Goal: Task Accomplishment & Management: Complete application form

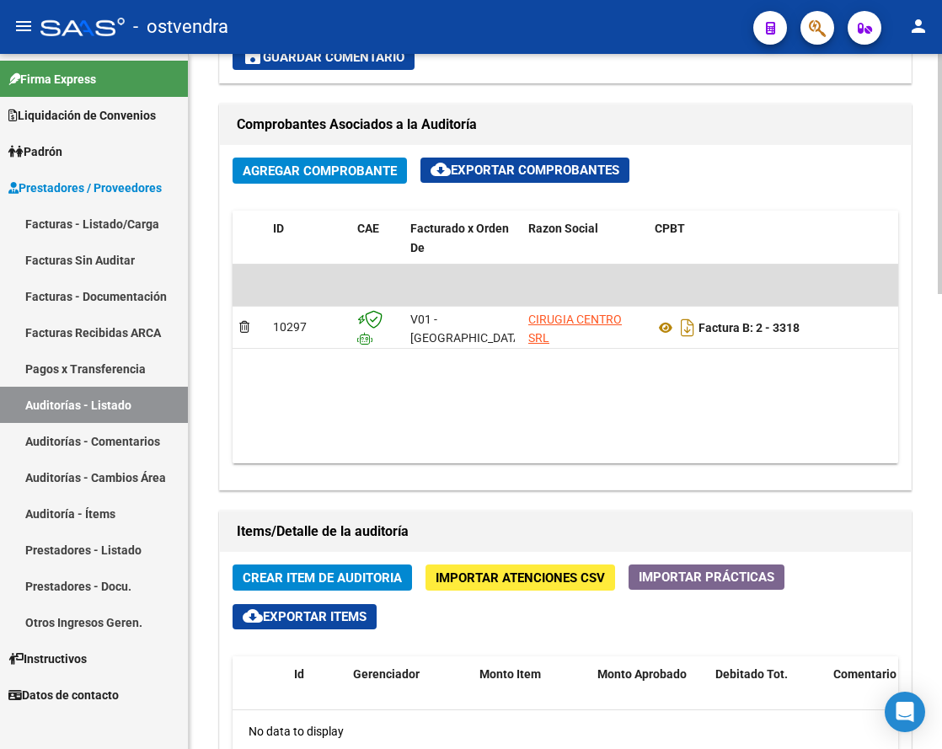
scroll to position [843, 0]
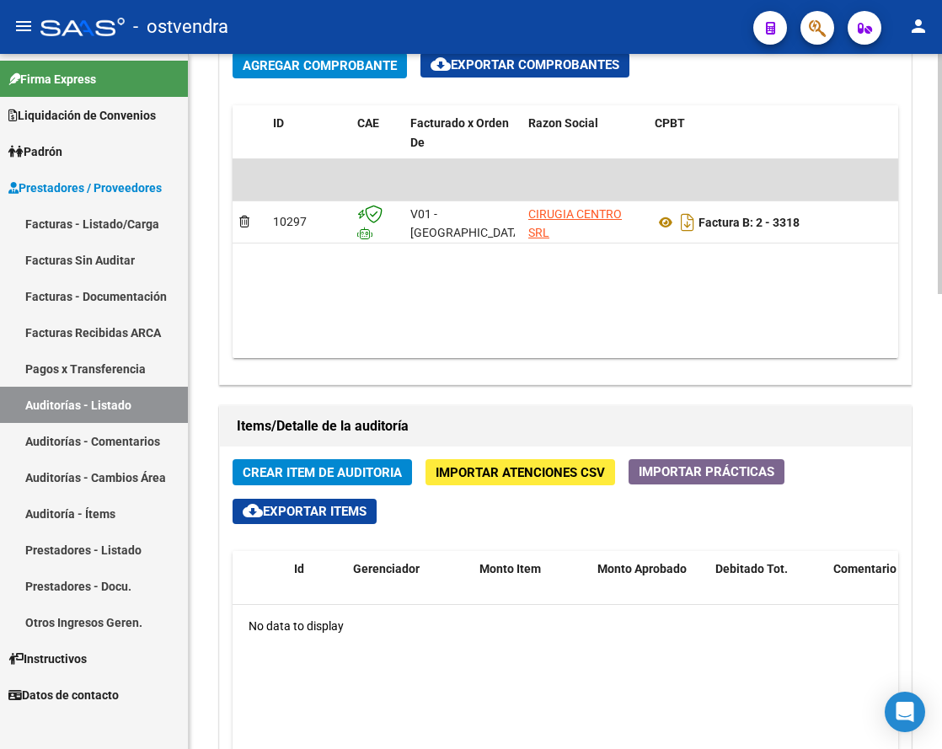
click at [348, 467] on span "Crear Item de Auditoria" at bounding box center [322, 472] width 159 height 15
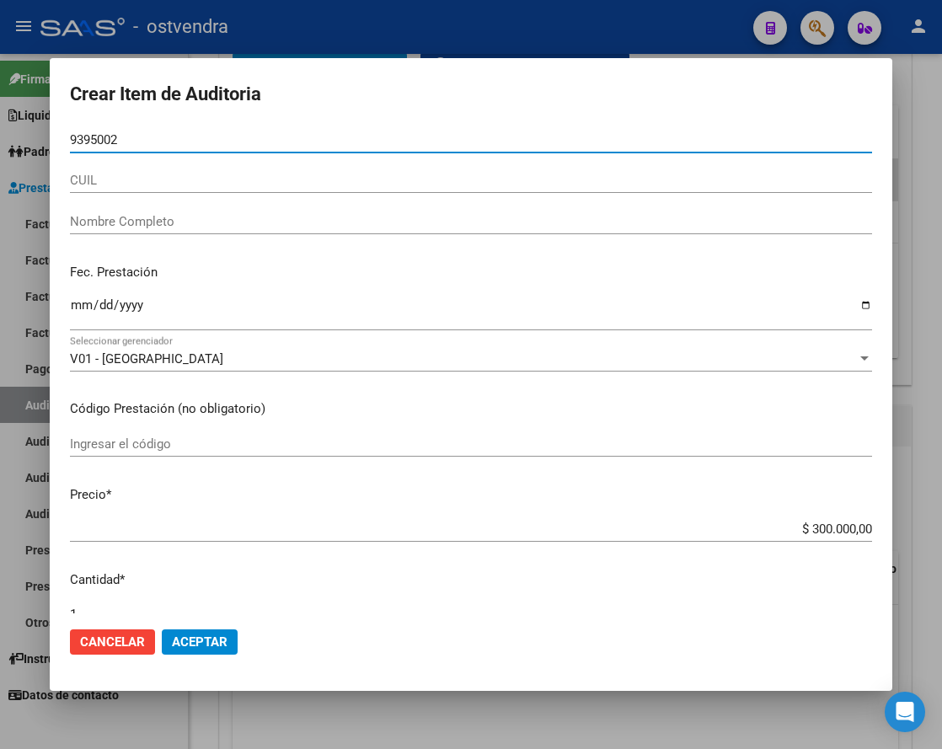
type input "93950028"
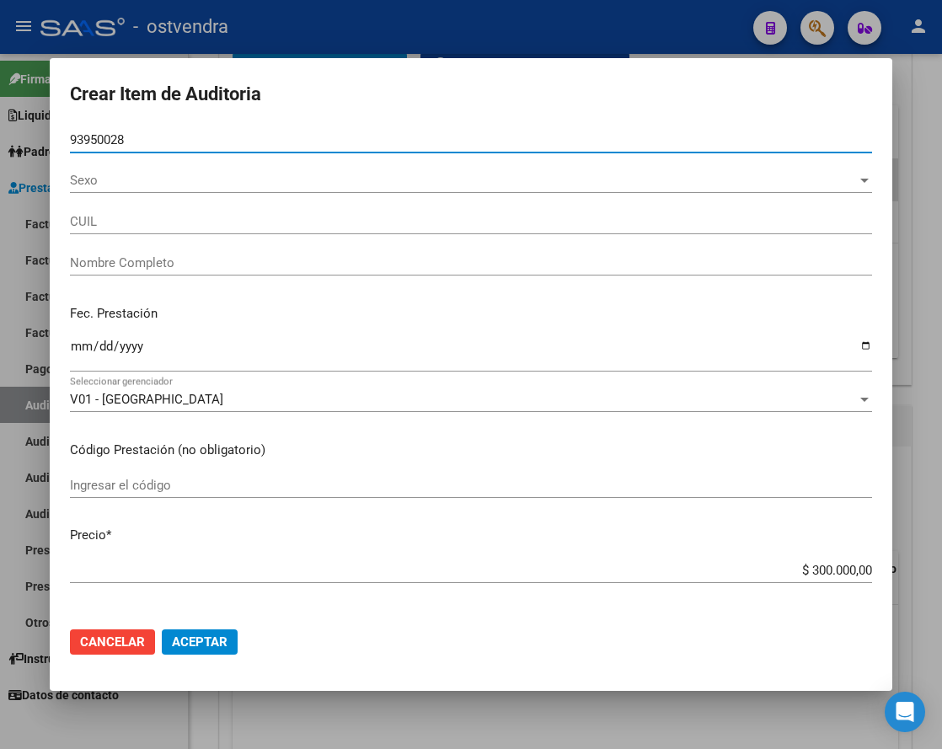
type input "27939500281"
type input "[PERSON_NAME] [PERSON_NAME]"
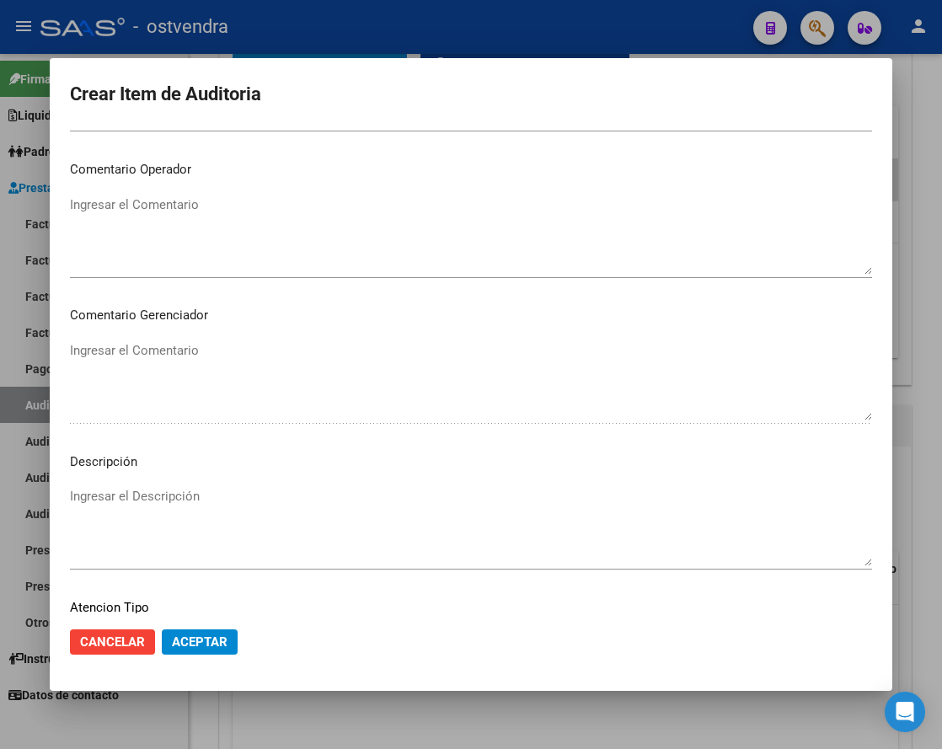
scroll to position [880, 0]
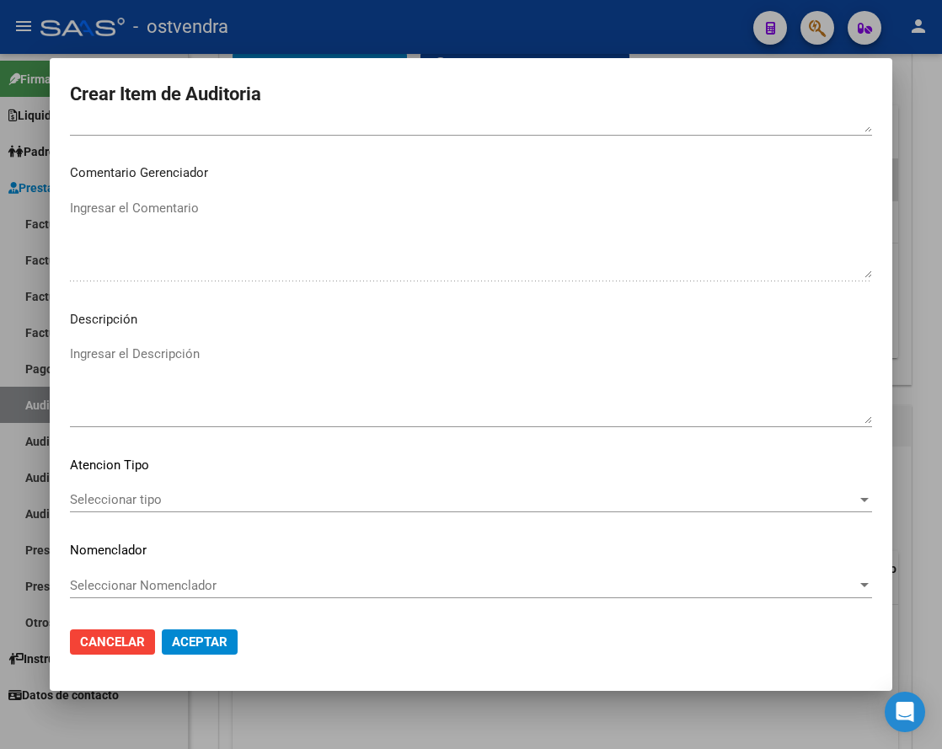
type input "93950028"
click at [207, 643] on span "Aceptar" at bounding box center [200, 642] width 56 height 15
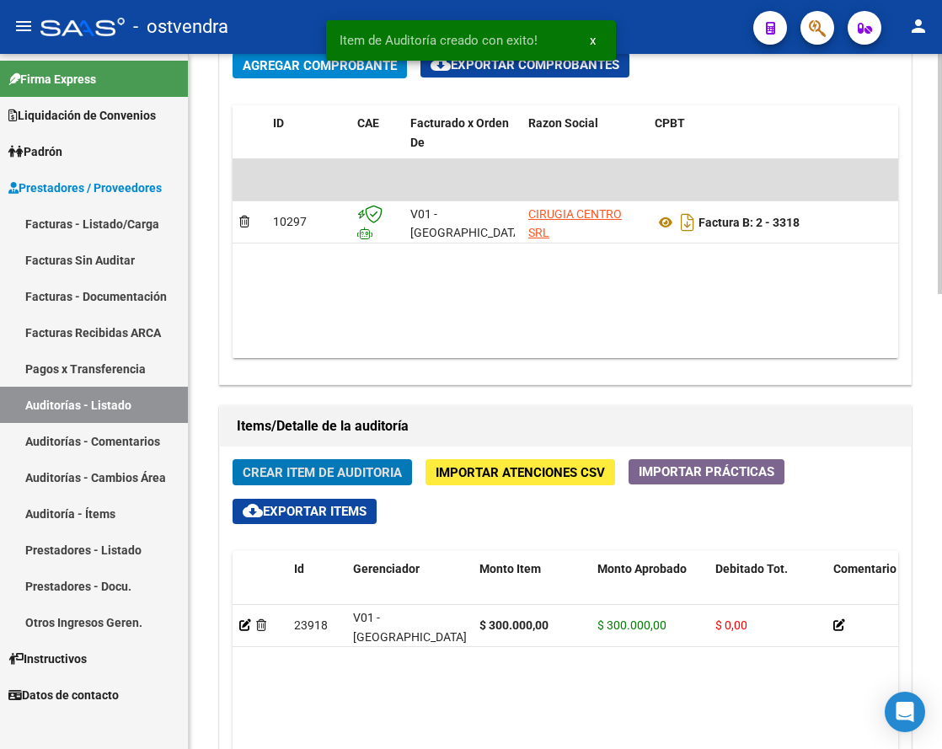
scroll to position [1055, 0]
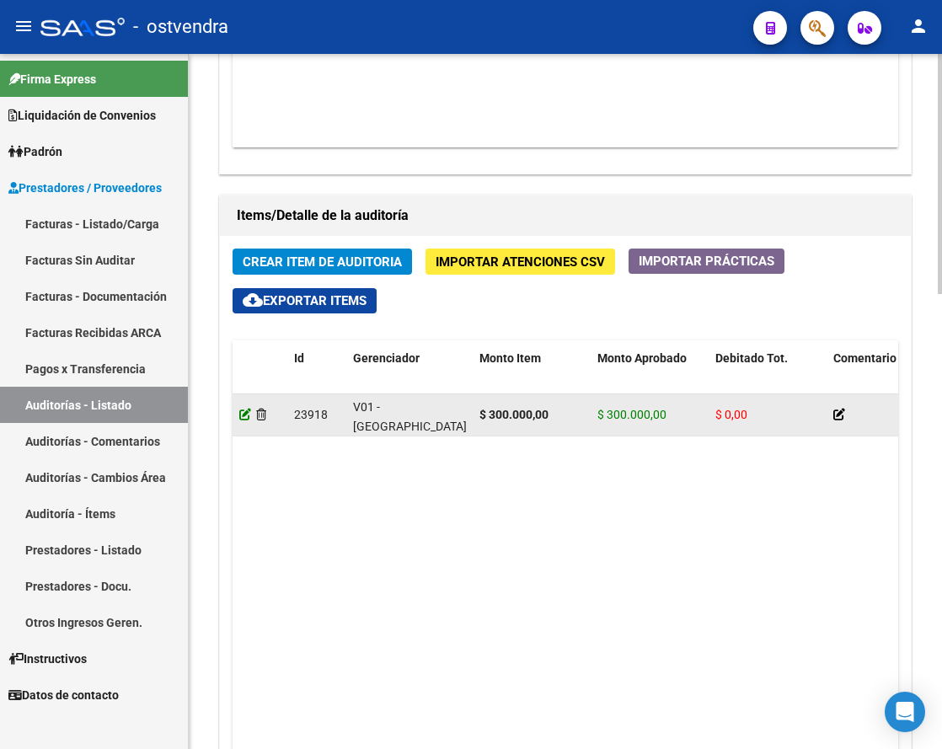
click at [245, 416] on icon at bounding box center [245, 415] width 12 height 12
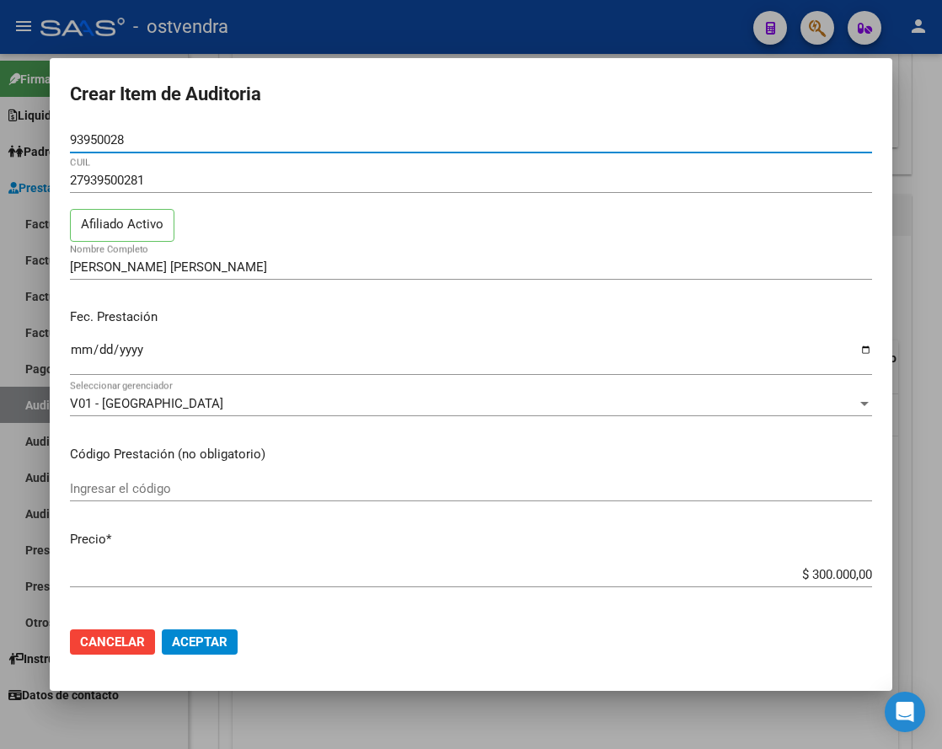
scroll to position [316, 0]
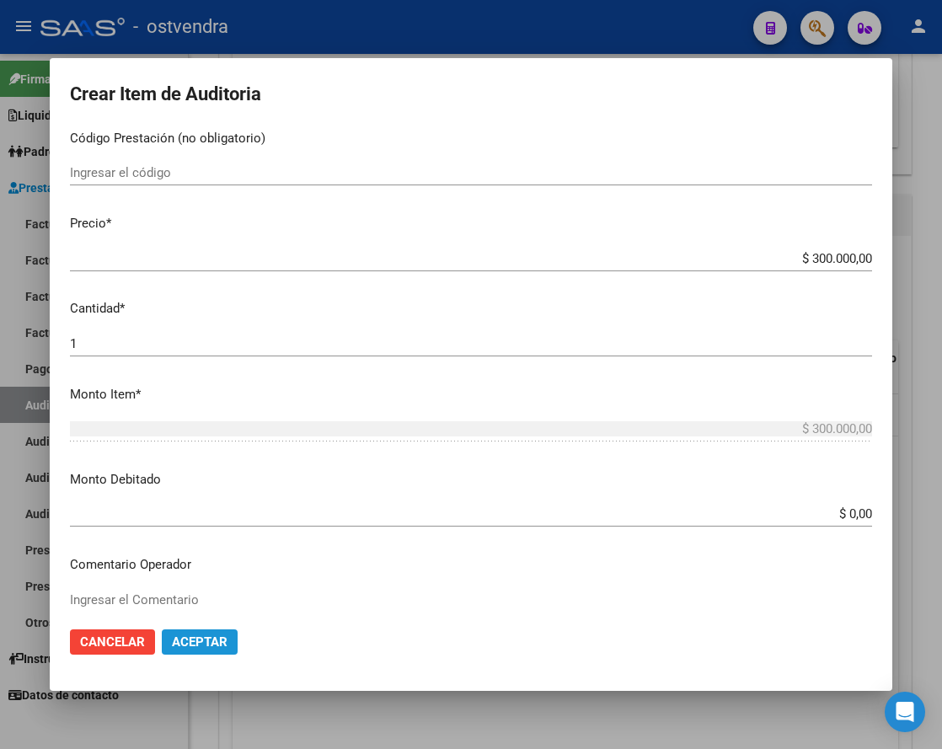
click at [199, 640] on span "Aceptar" at bounding box center [200, 642] width 56 height 15
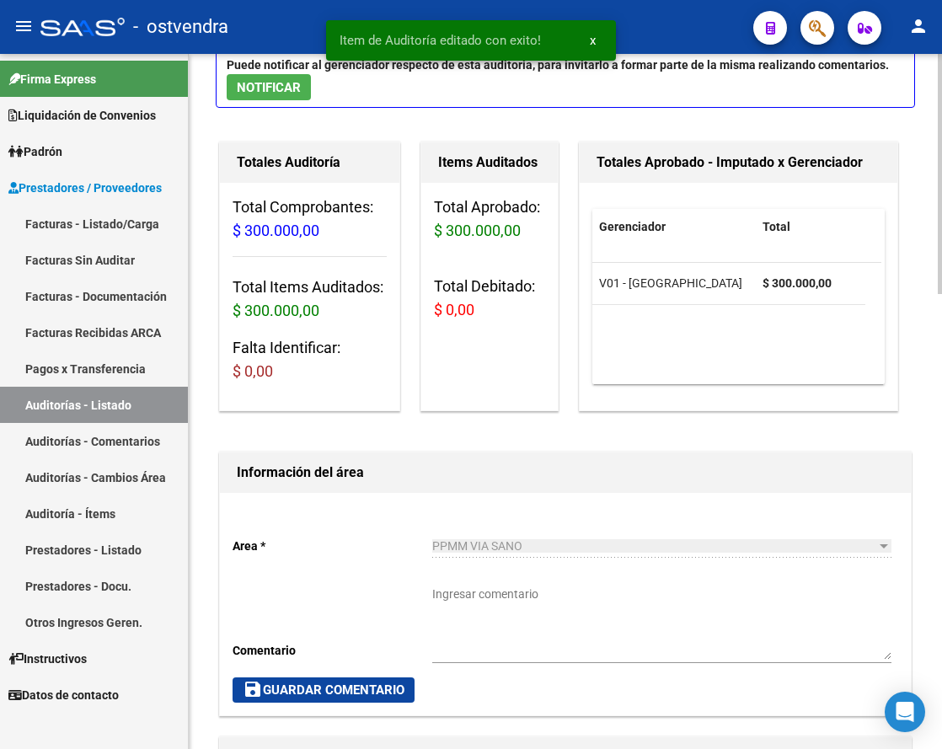
scroll to position [0, 0]
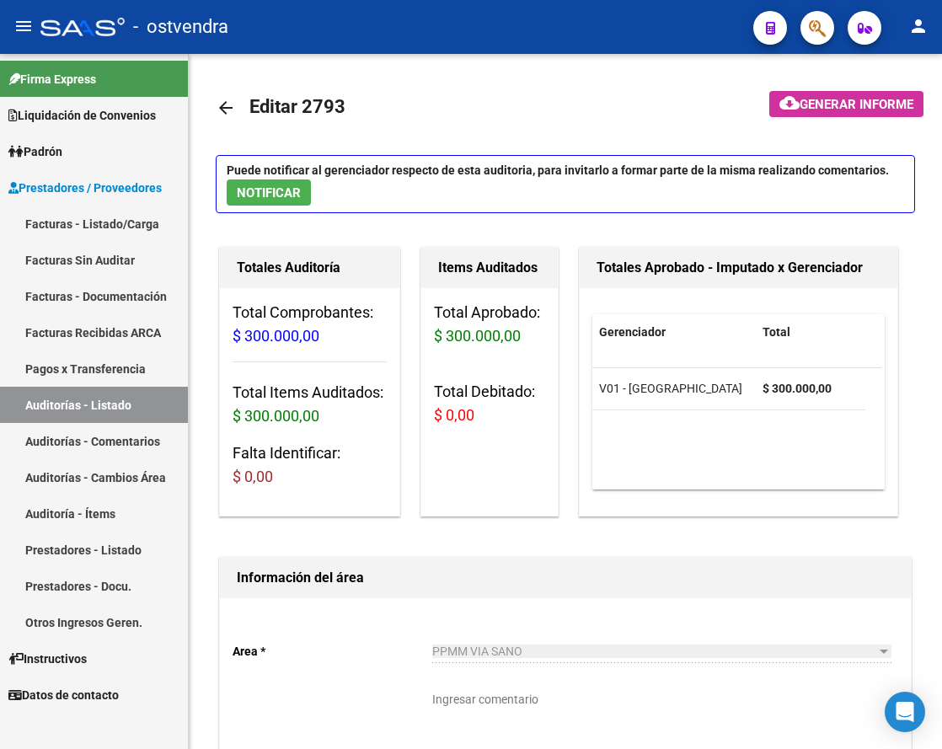
click at [129, 223] on link "Facturas - Listado/Carga" at bounding box center [94, 224] width 188 height 36
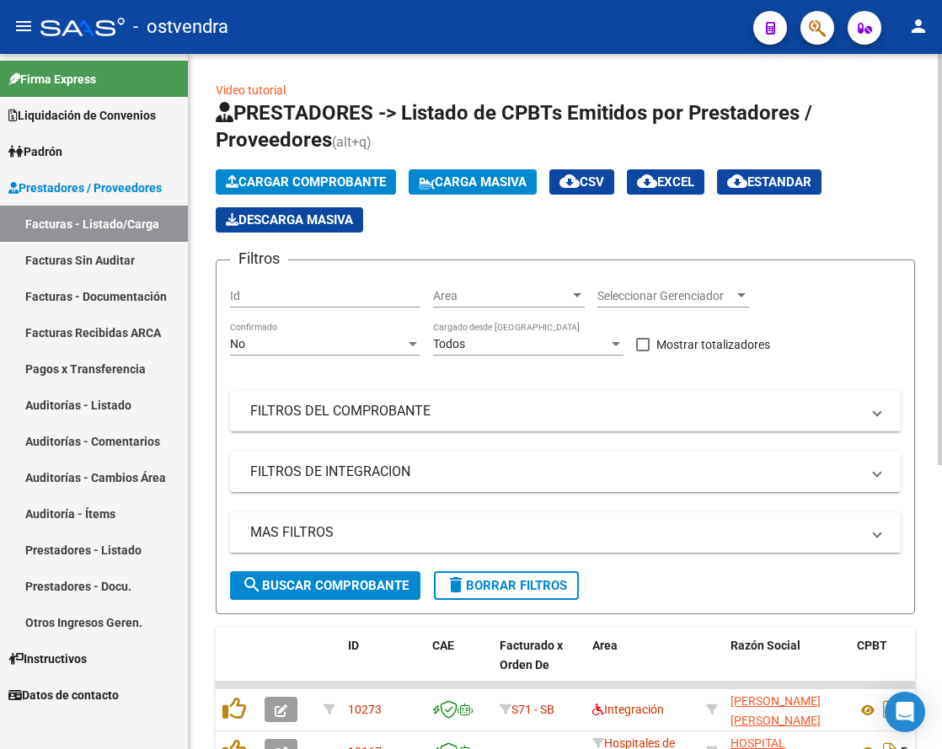
click at [294, 180] on span "Cargar Comprobante" at bounding box center [306, 181] width 160 height 15
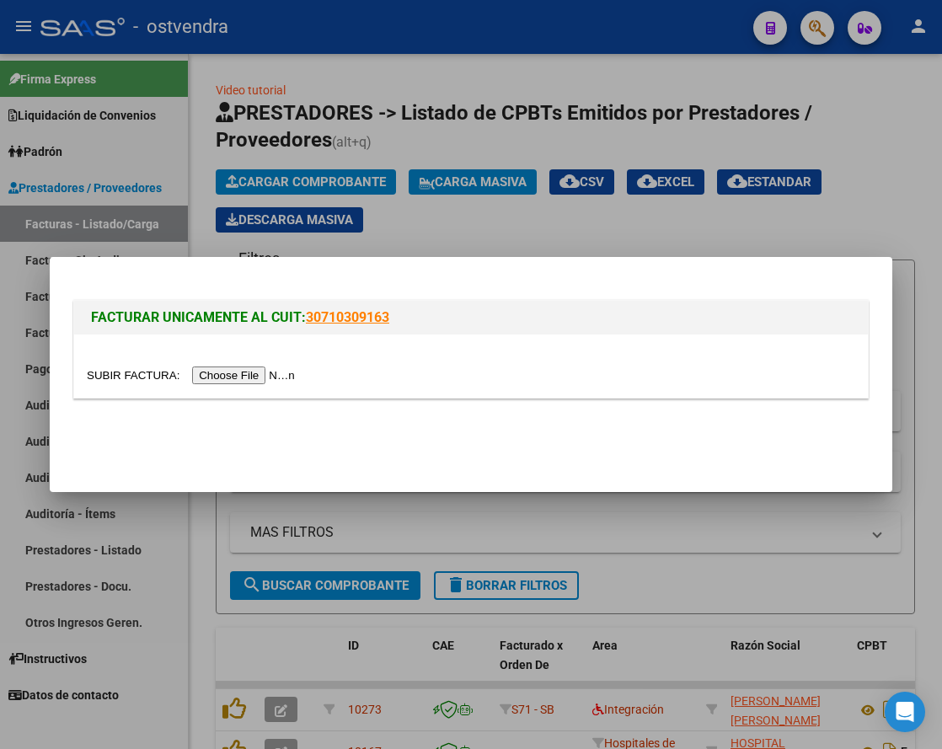
click at [295, 379] on input "file" at bounding box center [193, 376] width 213 height 18
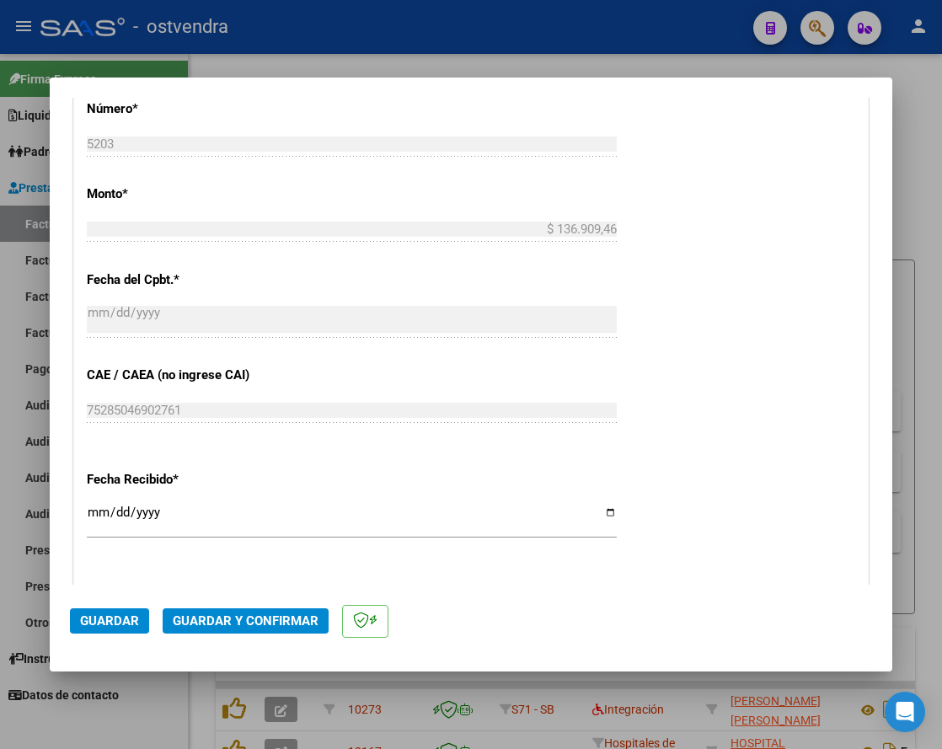
scroll to position [843, 0]
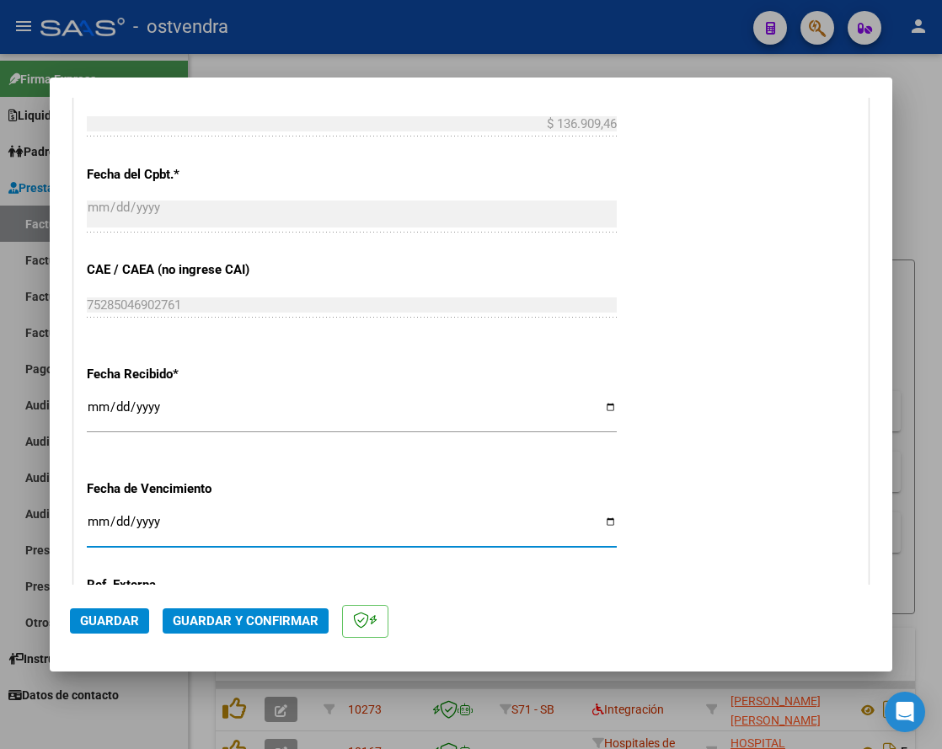
click at [99, 523] on input "Ingresar la fecha" at bounding box center [352, 528] width 530 height 27
type input "[DATE]"
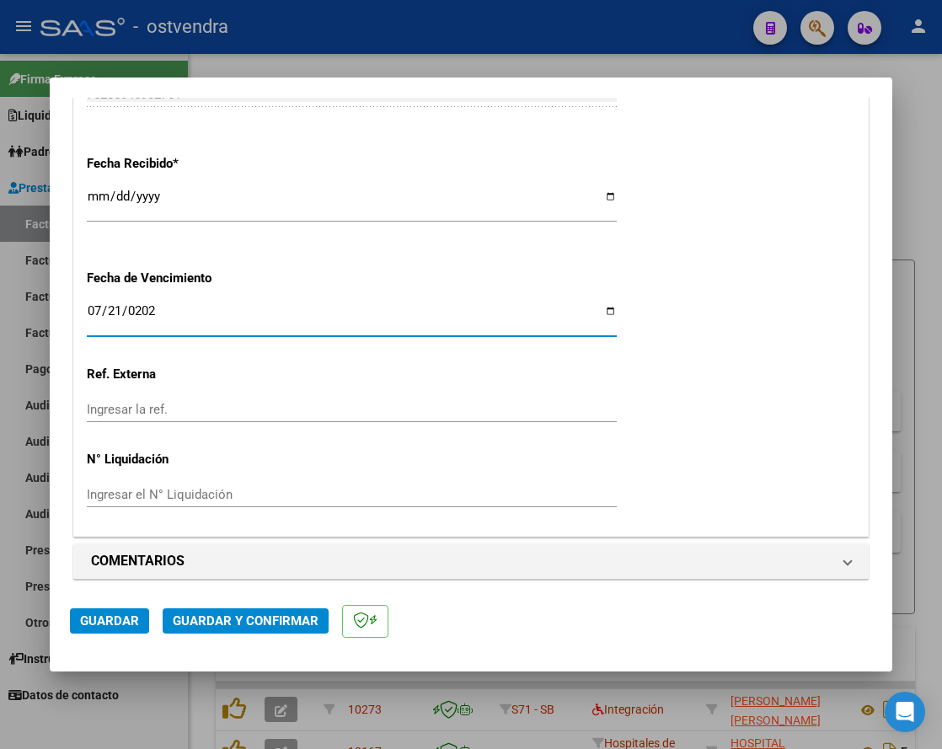
scroll to position [1060, 0]
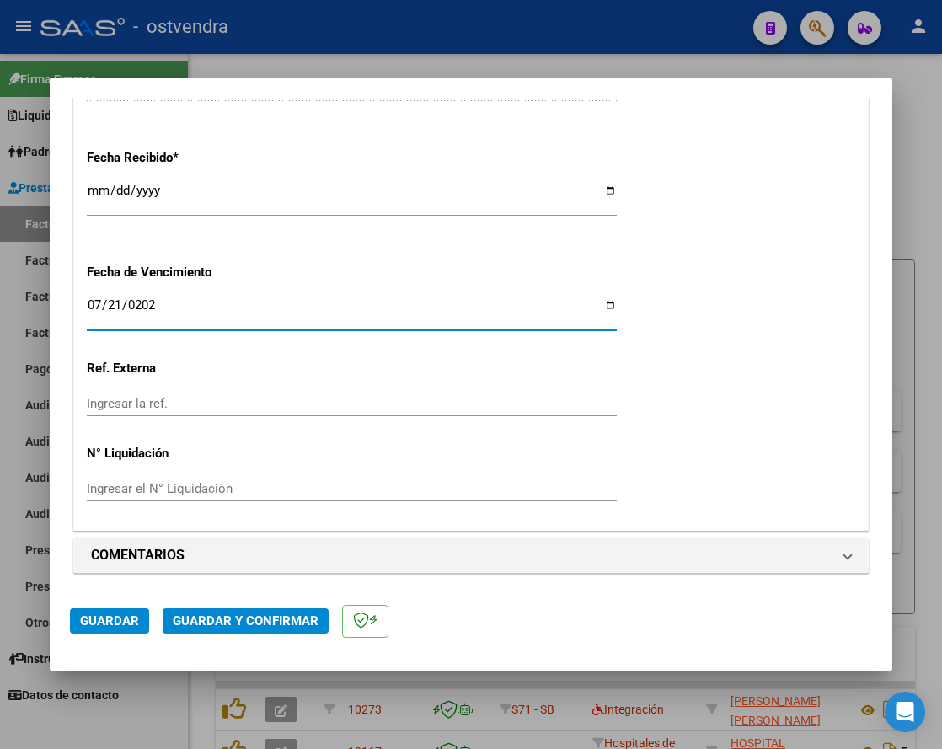
click at [208, 492] on input "Ingresar el N° Liquidación" at bounding box center [352, 488] width 530 height 15
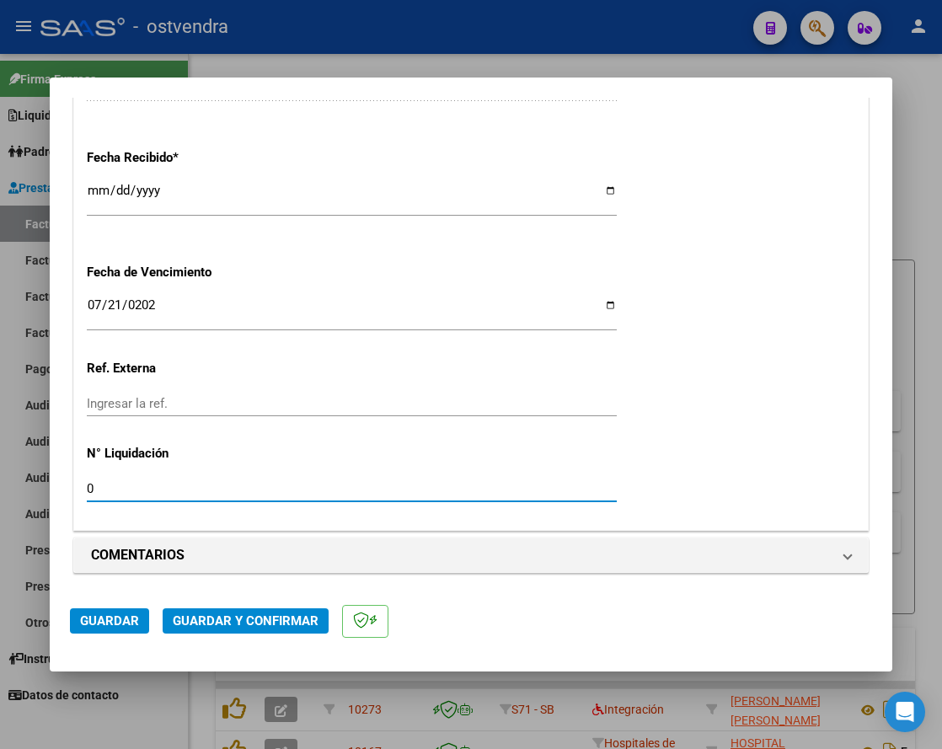
type input "07"
click at [125, 616] on span "Guardar" at bounding box center [109, 621] width 59 height 15
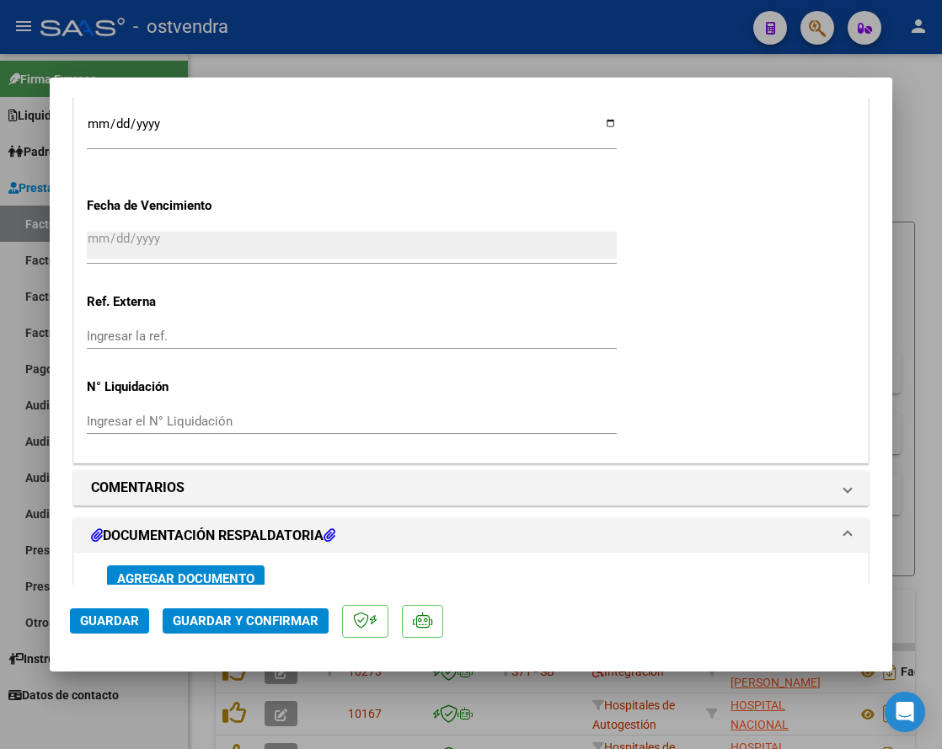
scroll to position [1264, 0]
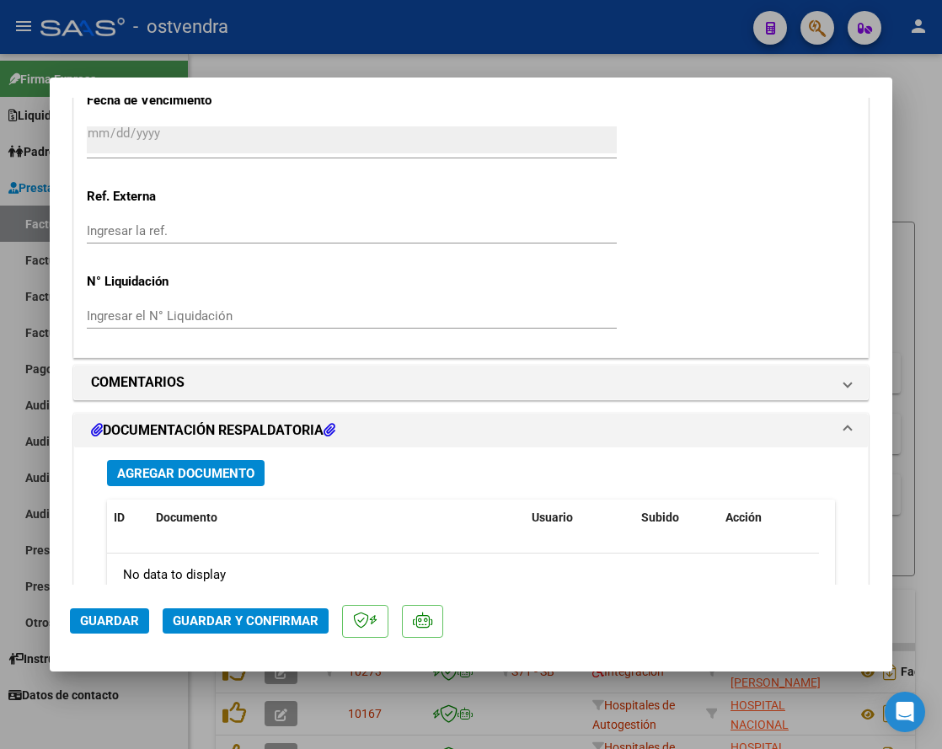
click at [187, 470] on span "Agregar Documento" at bounding box center [185, 473] width 137 height 15
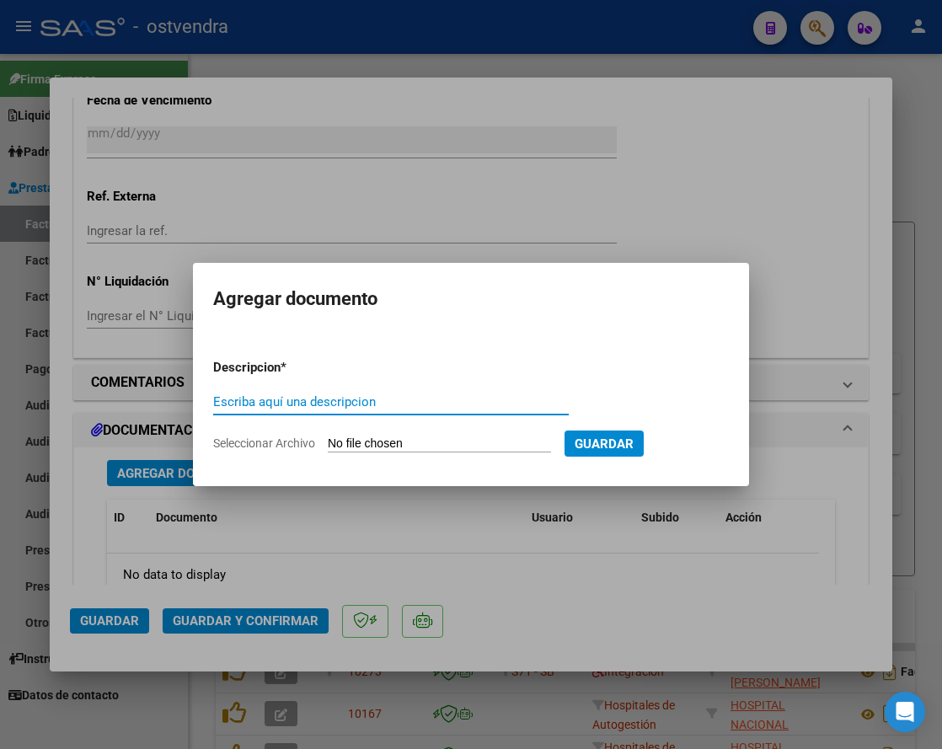
click at [331, 405] on input "Escriba aquí una descripcion" at bounding box center [391, 402] width 356 height 15
type input "DOCUMENTACION"
click at [397, 438] on input "Seleccionar Archivo" at bounding box center [439, 445] width 223 height 16
type input "C:\fakepath\FEMANI FARMA 5203.zip"
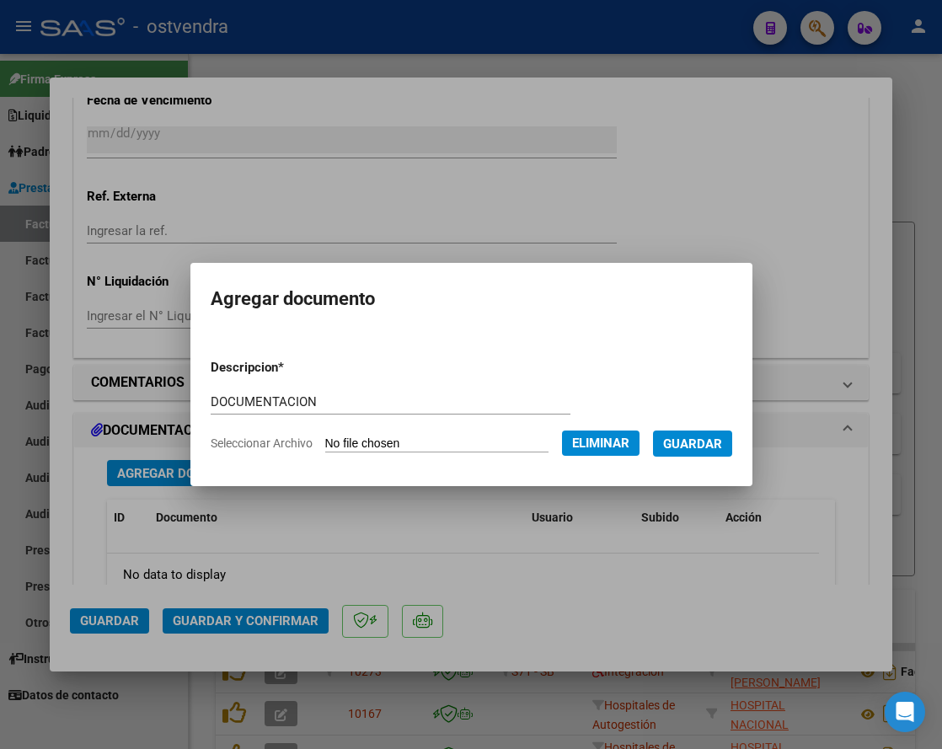
click at [710, 442] on span "Guardar" at bounding box center [692, 444] width 59 height 15
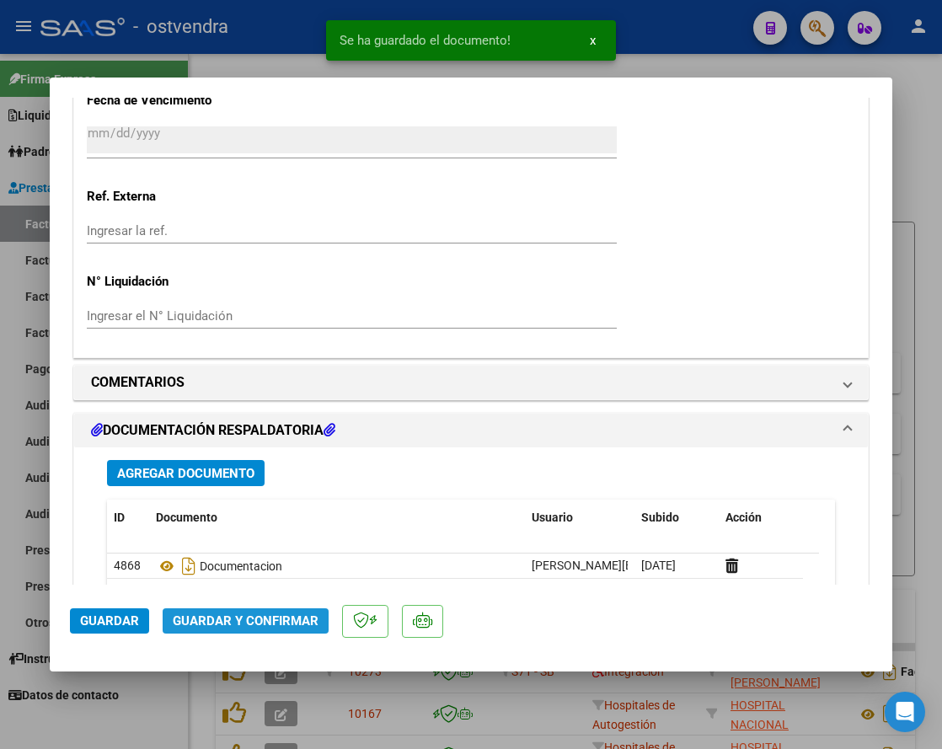
click at [309, 633] on button "Guardar y Confirmar" at bounding box center [246, 621] width 166 height 25
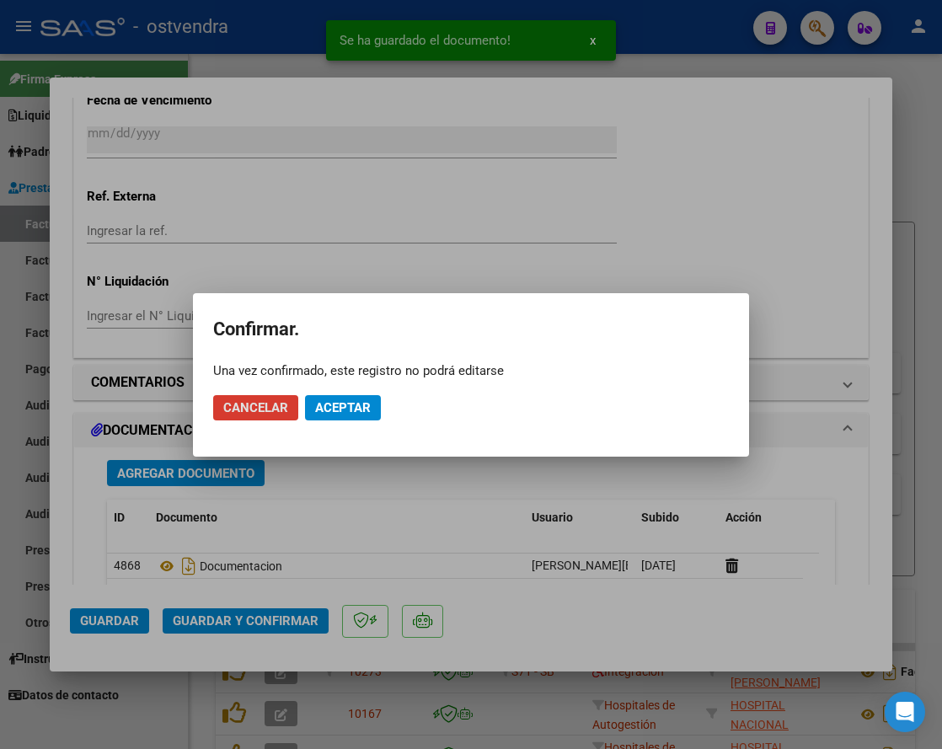
click at [337, 408] on span "Aceptar" at bounding box center [343, 407] width 56 height 15
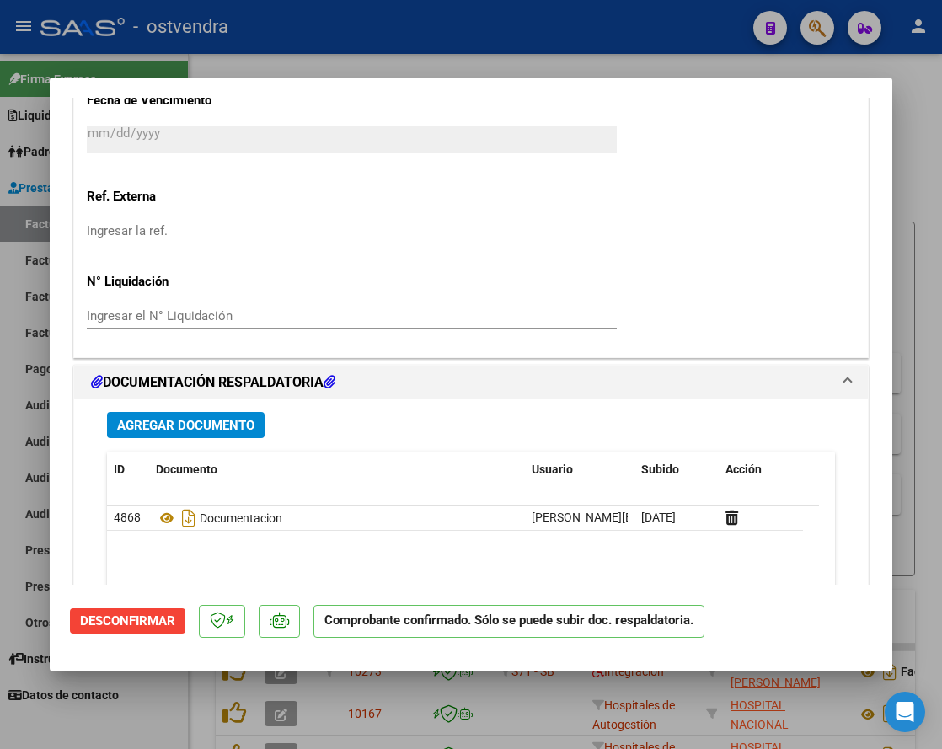
click at [916, 171] on div at bounding box center [471, 374] width 942 height 749
type input "$ 0,00"
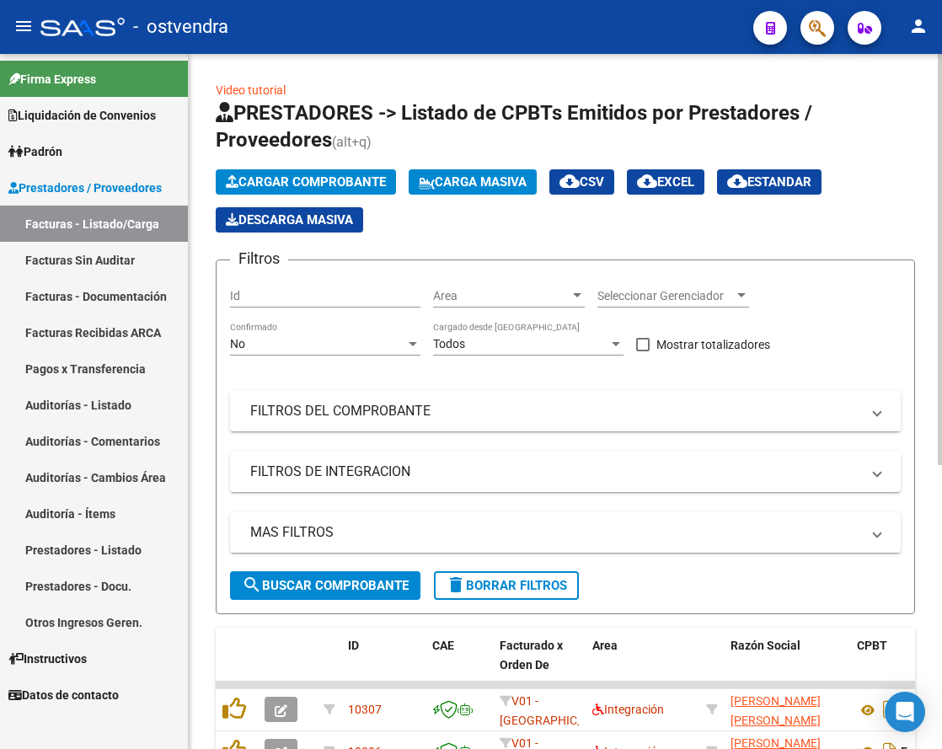
scroll to position [105, 0]
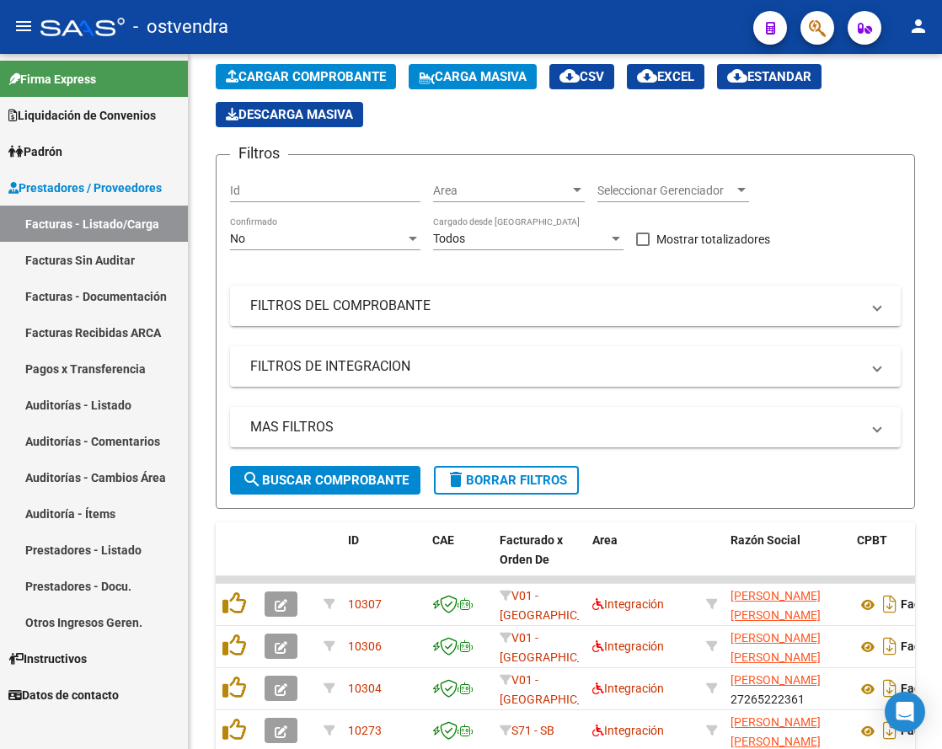
click at [89, 409] on link "Auditorías - Listado" at bounding box center [94, 405] width 188 height 36
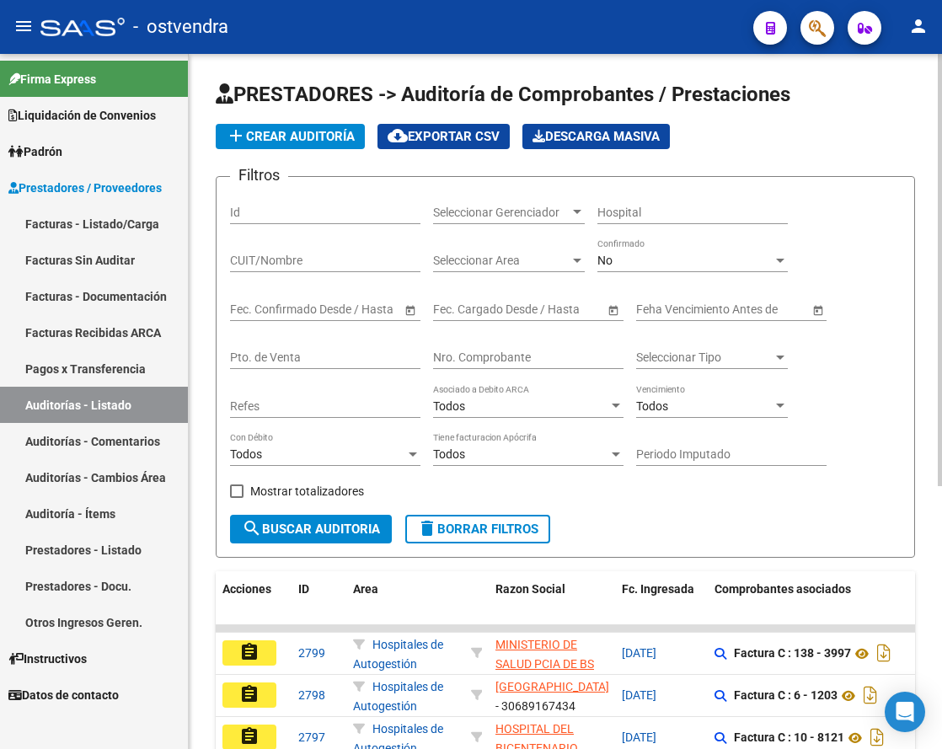
click at [298, 137] on span "add Crear Auditoría" at bounding box center [290, 136] width 129 height 15
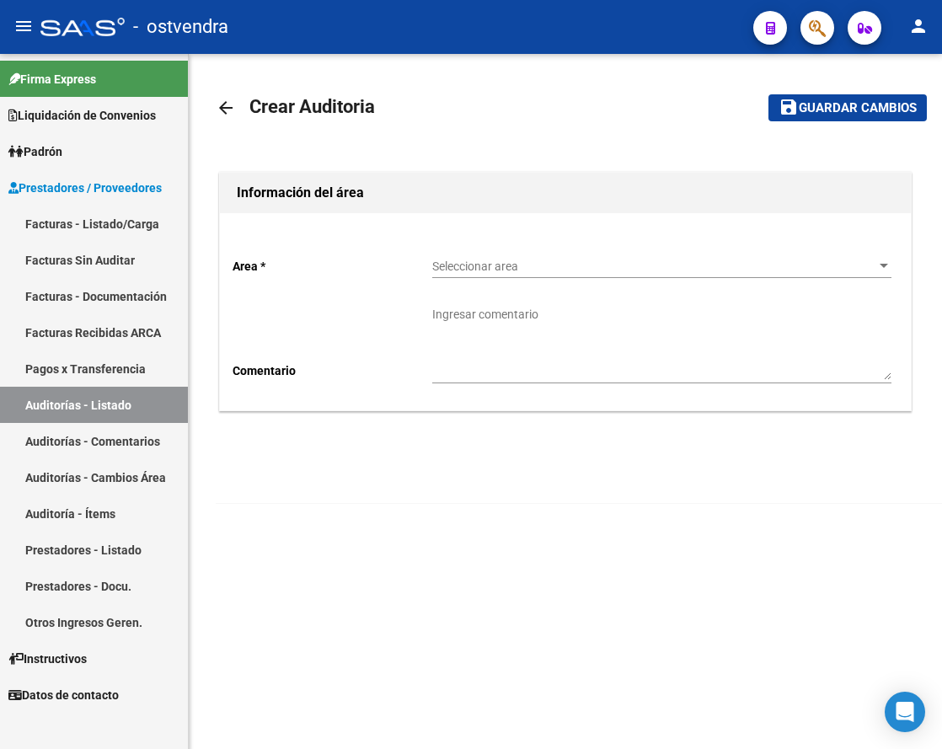
click at [528, 266] on span "Seleccionar area" at bounding box center [654, 267] width 444 height 14
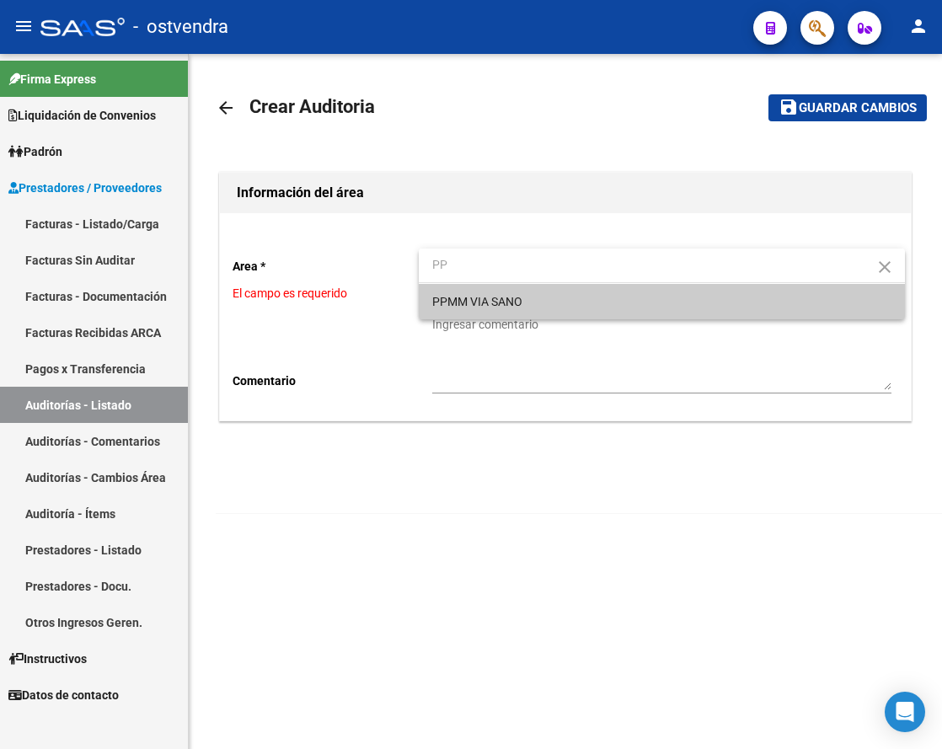
type input "PP"
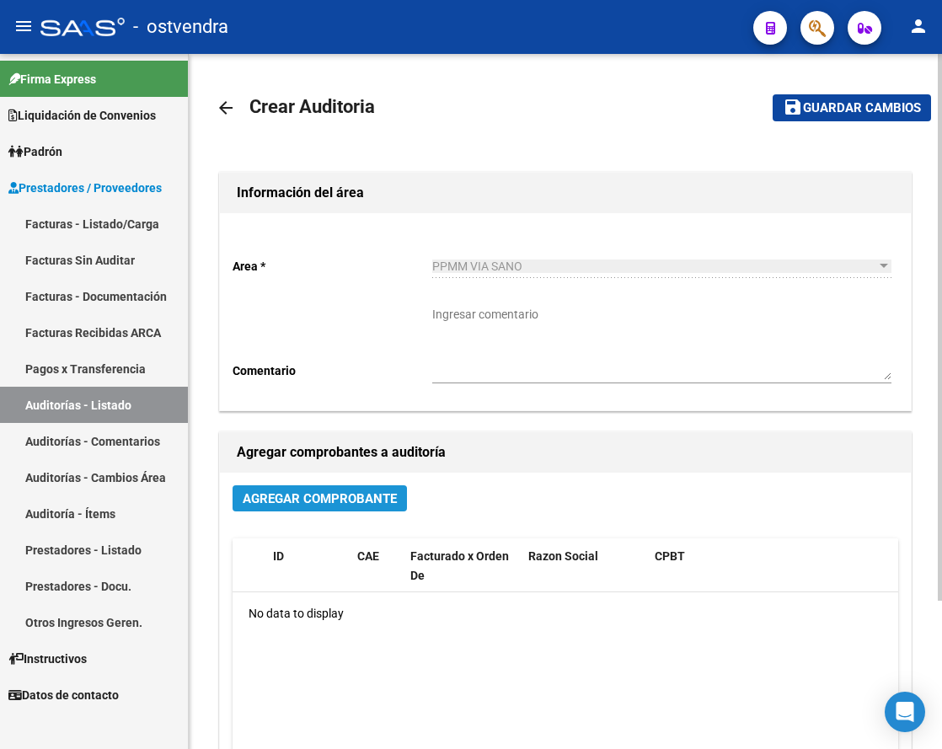
click at [317, 502] on span "Agregar Comprobante" at bounding box center [320, 498] width 154 height 15
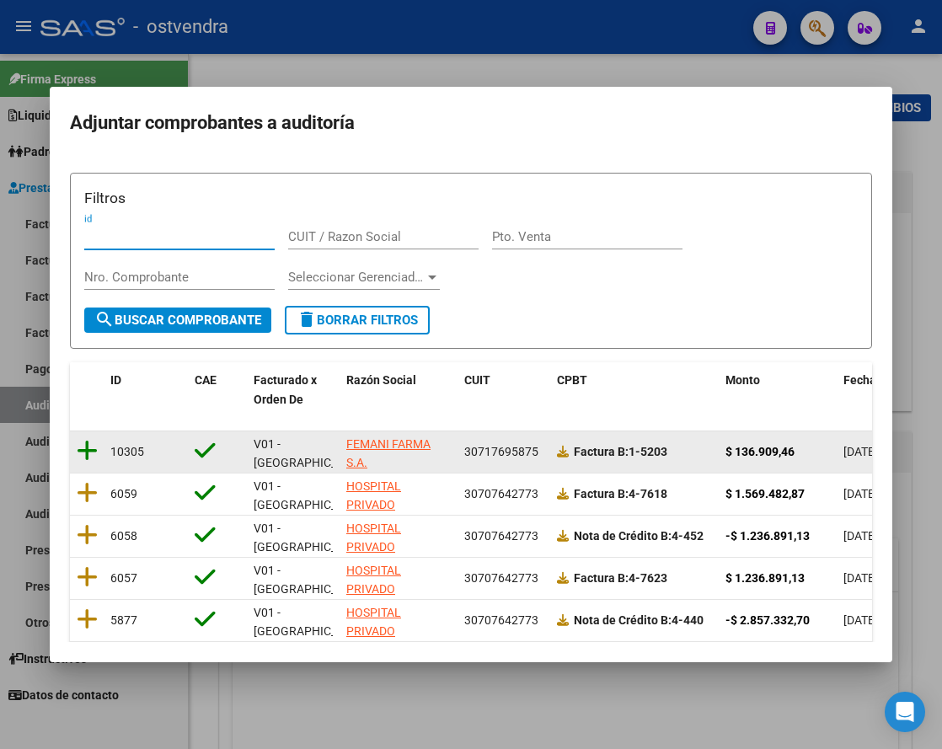
click at [80, 452] on icon at bounding box center [87, 451] width 21 height 24
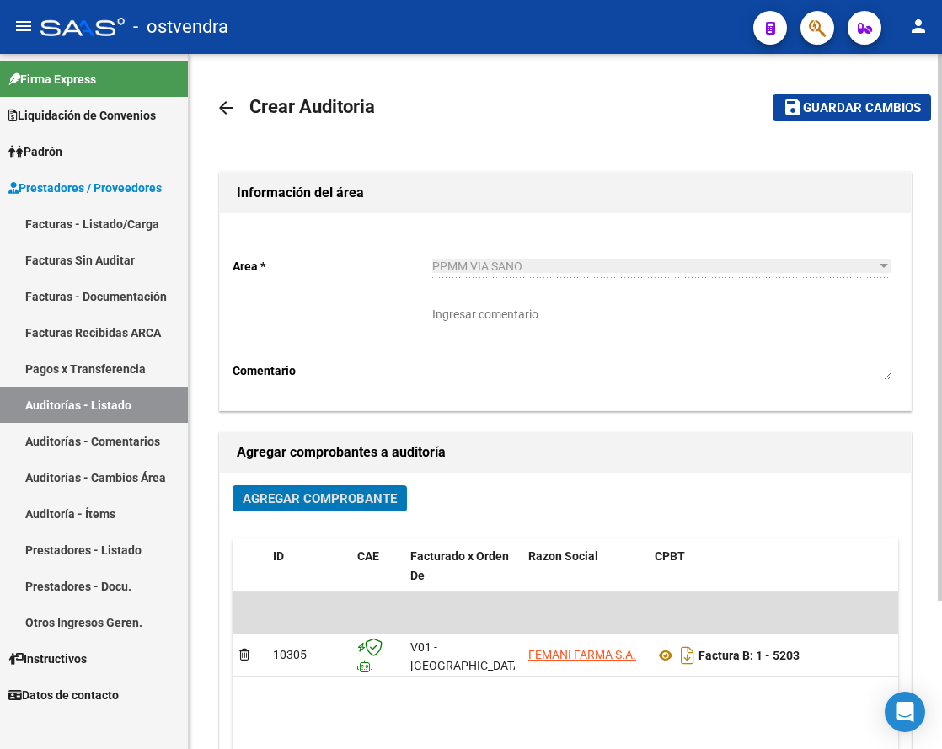
click at [822, 94] on button "save Guardar cambios" at bounding box center [852, 107] width 158 height 26
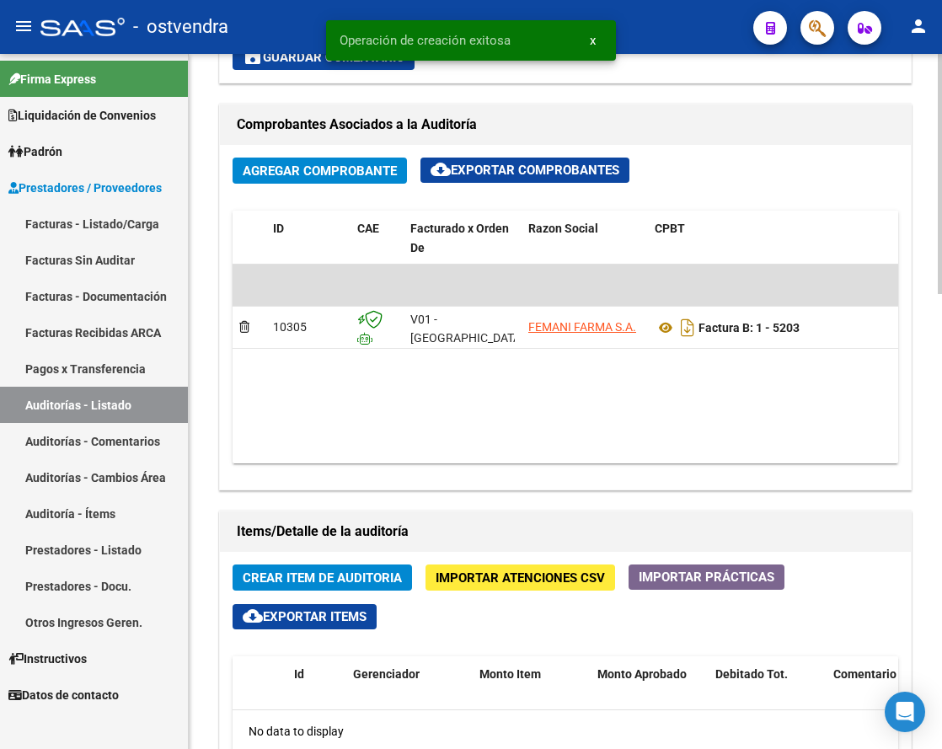
scroll to position [843, 0]
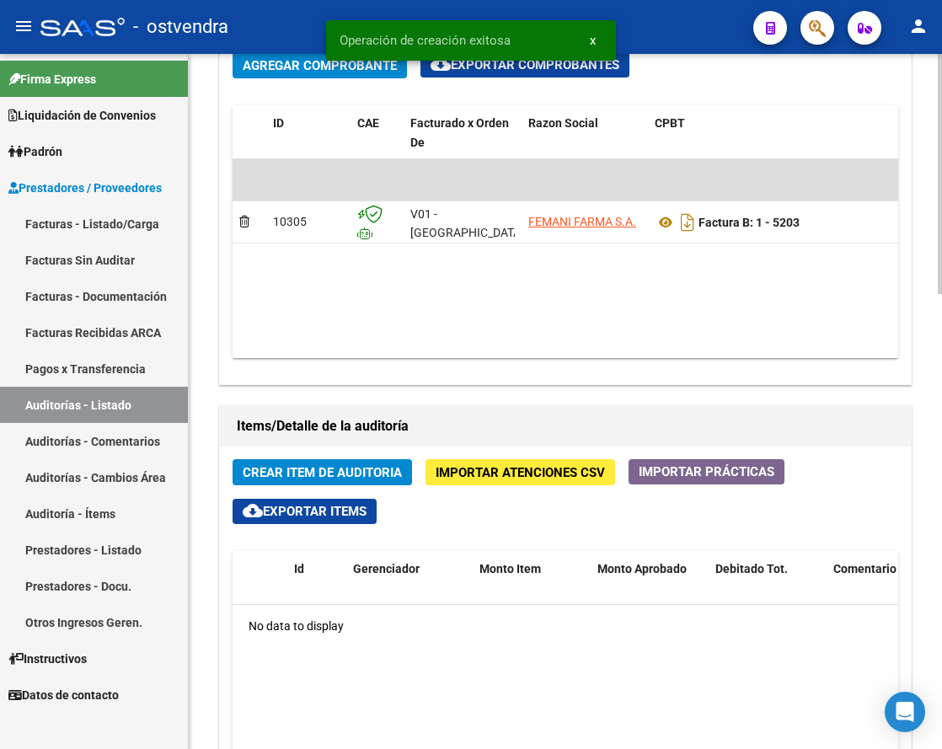
click at [307, 462] on button "Crear Item de Auditoria" at bounding box center [323, 472] width 180 height 26
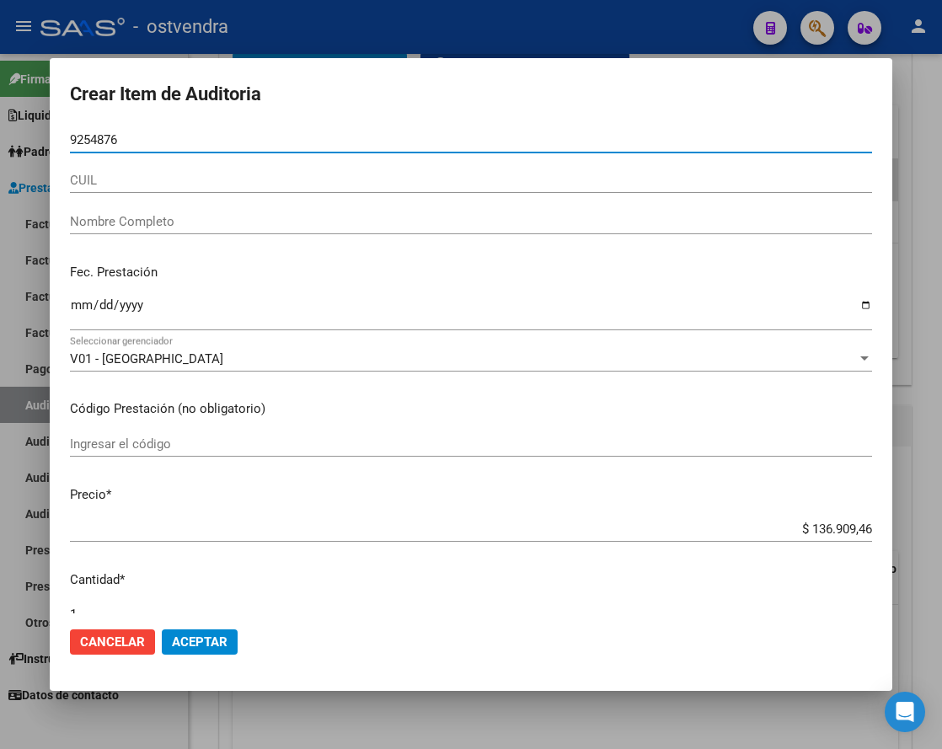
type input "92548761"
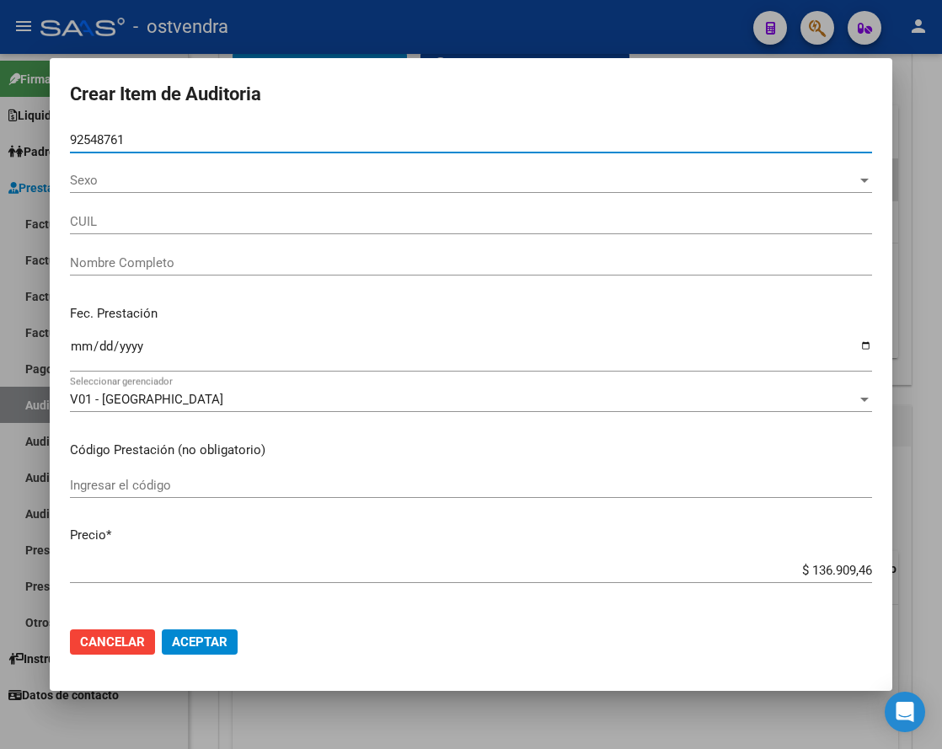
type input "23925487619"
type input "[PERSON_NAME]"
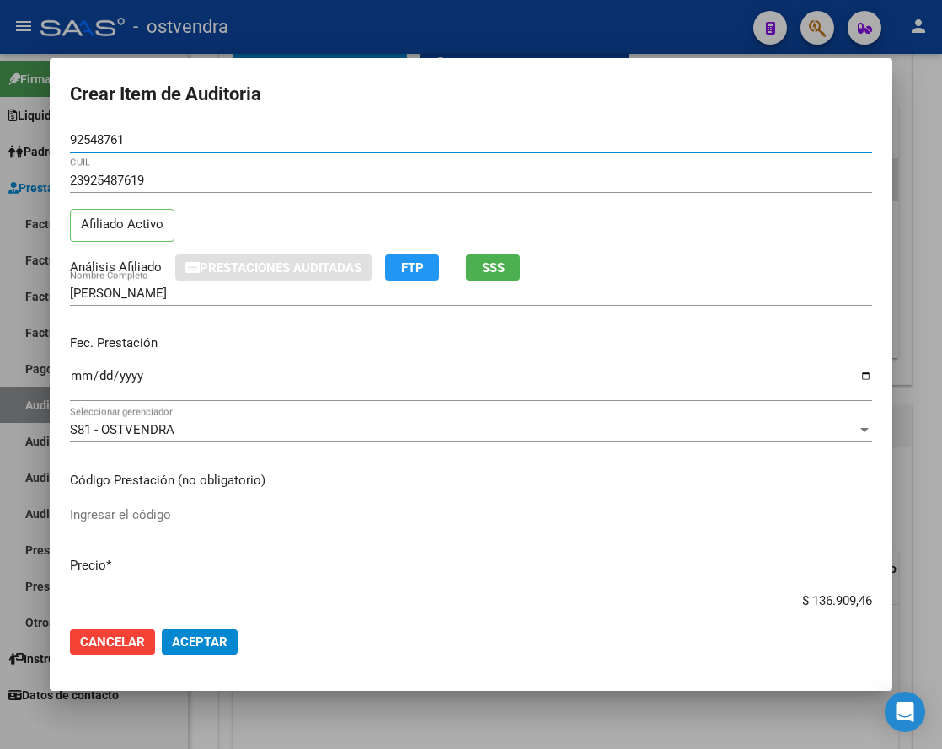
type input "92548761"
click at [192, 642] on span "Aceptar" at bounding box center [200, 642] width 56 height 15
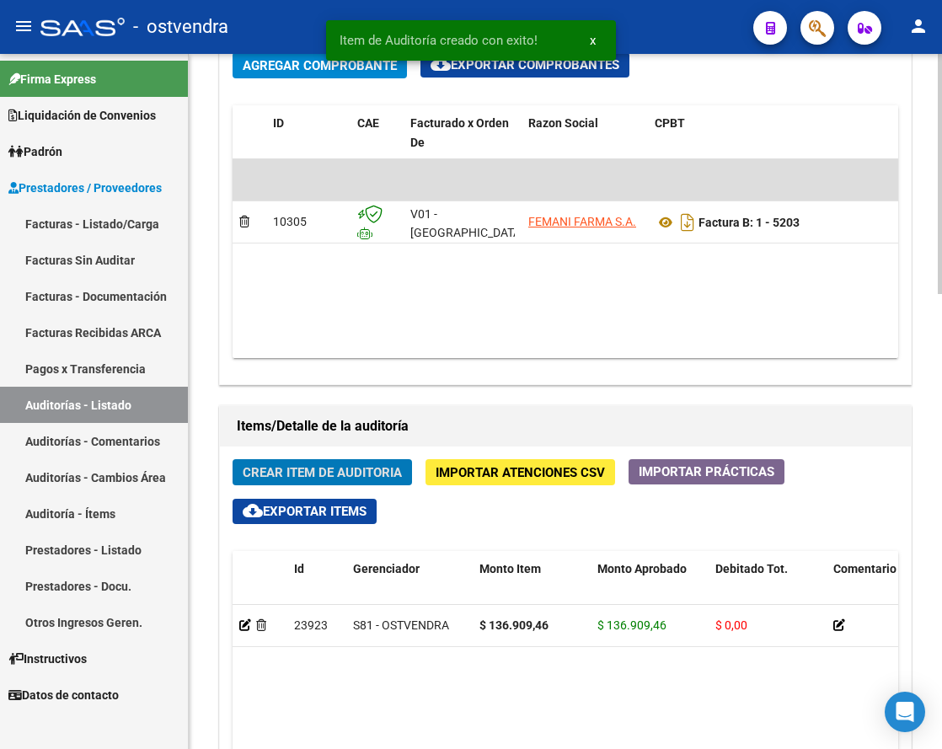
scroll to position [844, 0]
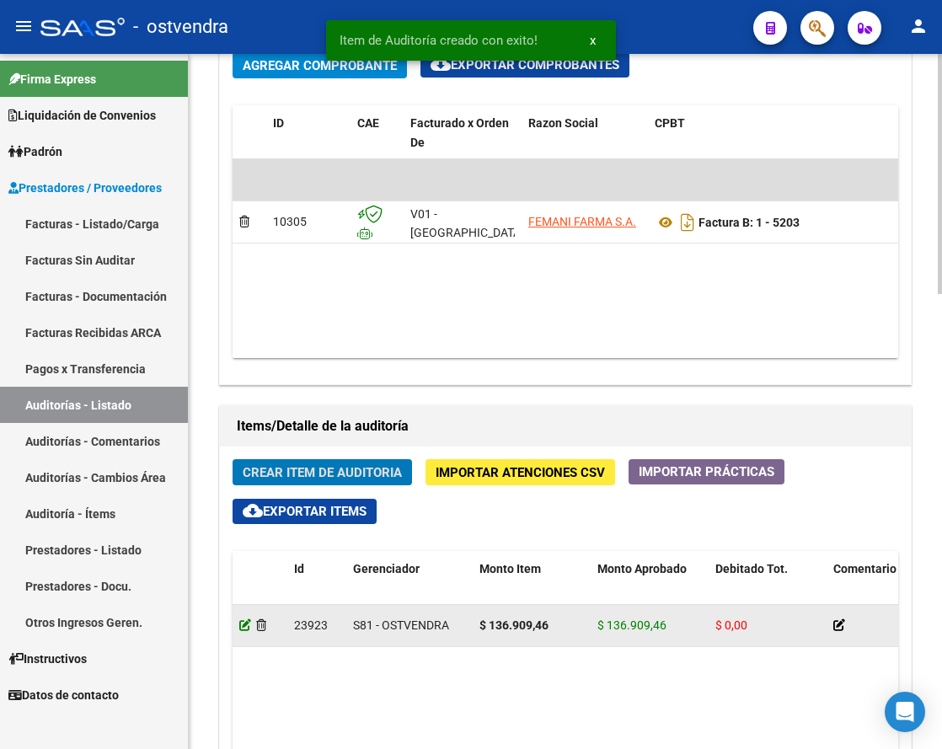
click at [245, 626] on icon at bounding box center [245, 626] width 12 height 12
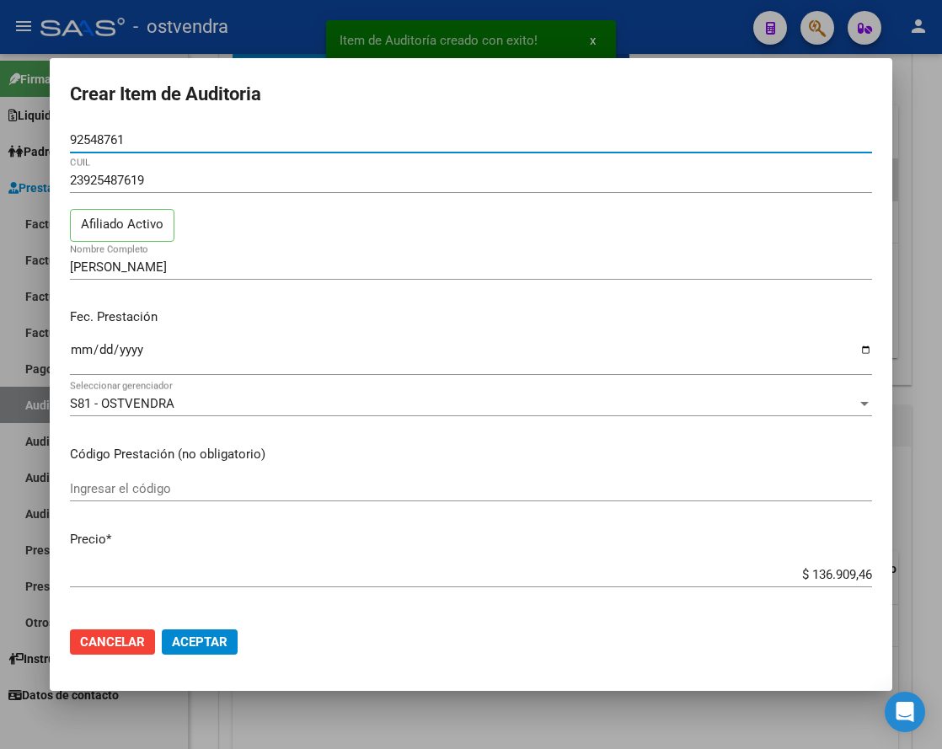
scroll to position [527, 0]
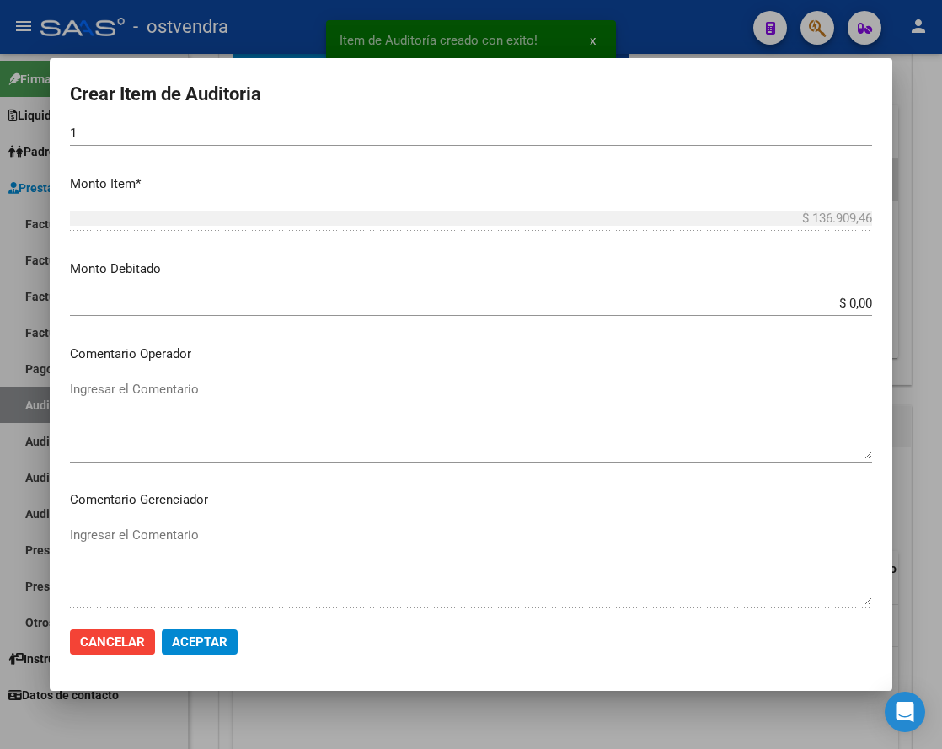
click at [226, 642] on span "Aceptar" at bounding box center [200, 642] width 56 height 15
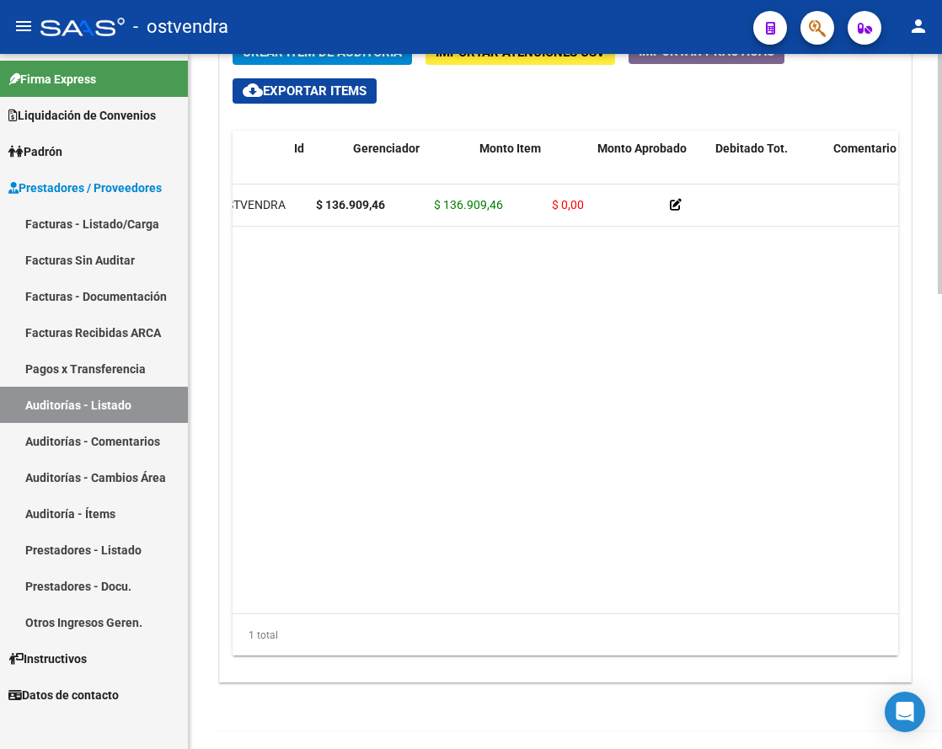
scroll to position [0, 0]
click at [712, 447] on datatable-body "23923 S81 - OSTVENDRA $ 136.909,46 $ 136.909,46 $ 0,00 23925487619 92548761 [PE…" at bounding box center [566, 399] width 666 height 428
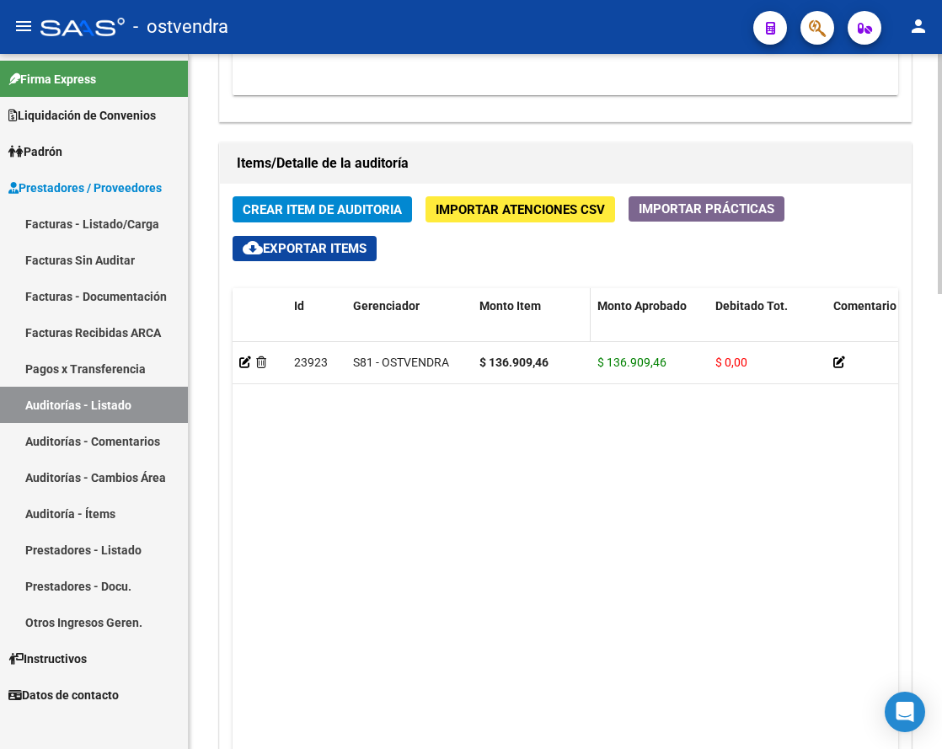
scroll to position [1212, 0]
